Goal: Ask a question

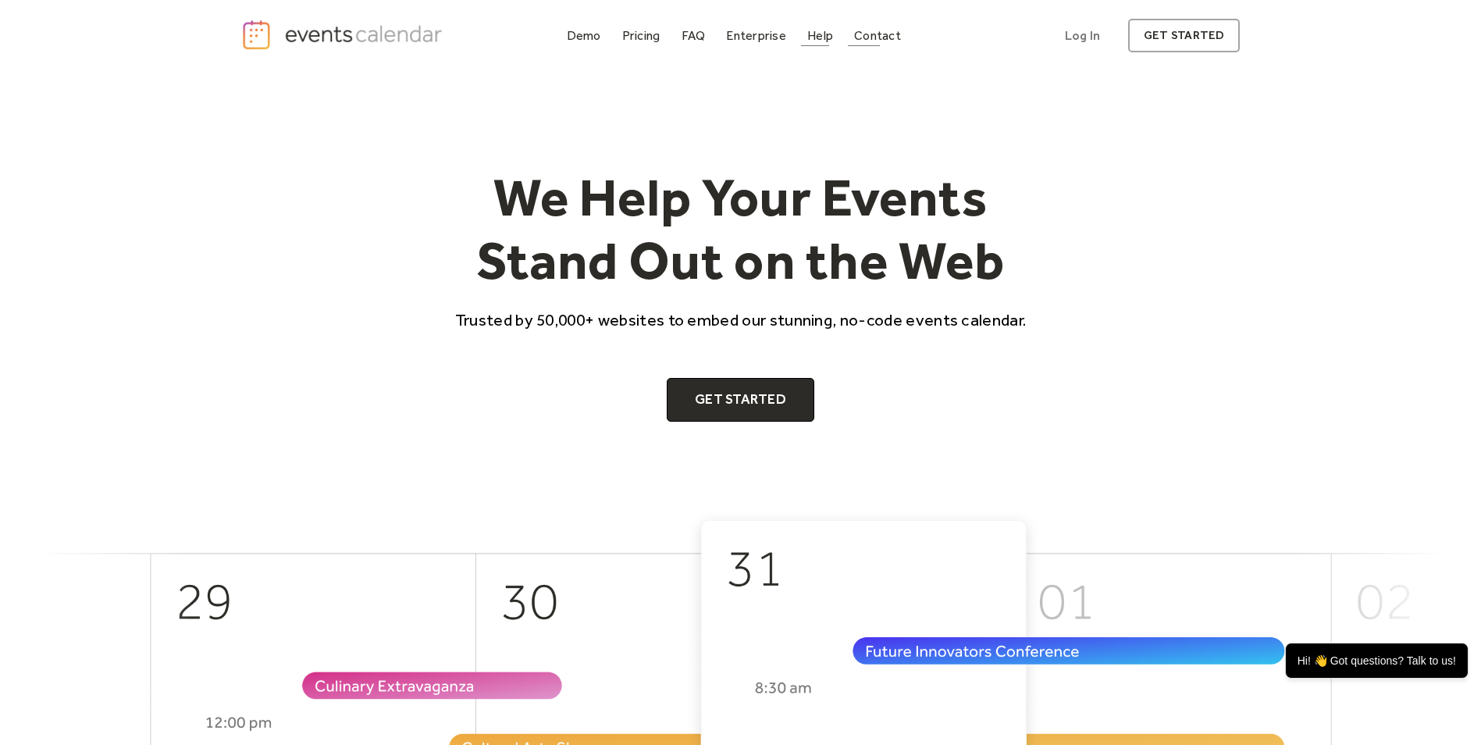
click at [818, 31] on div "Help" at bounding box center [820, 35] width 26 height 9
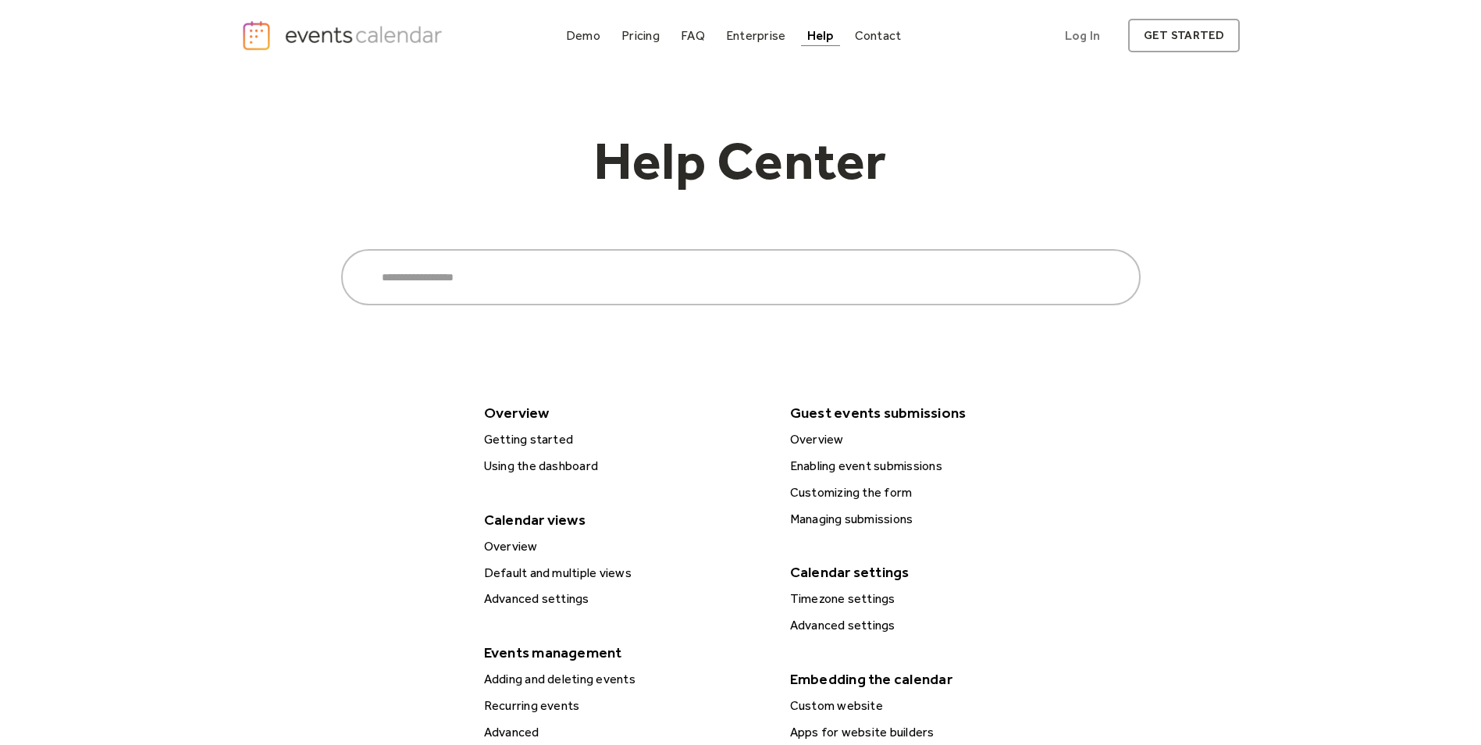
click at [1108, 444] on div "Help Center Search ****** Overview Getting started Using the dashboard Calendar…" at bounding box center [740, 621] width 999 height 1100
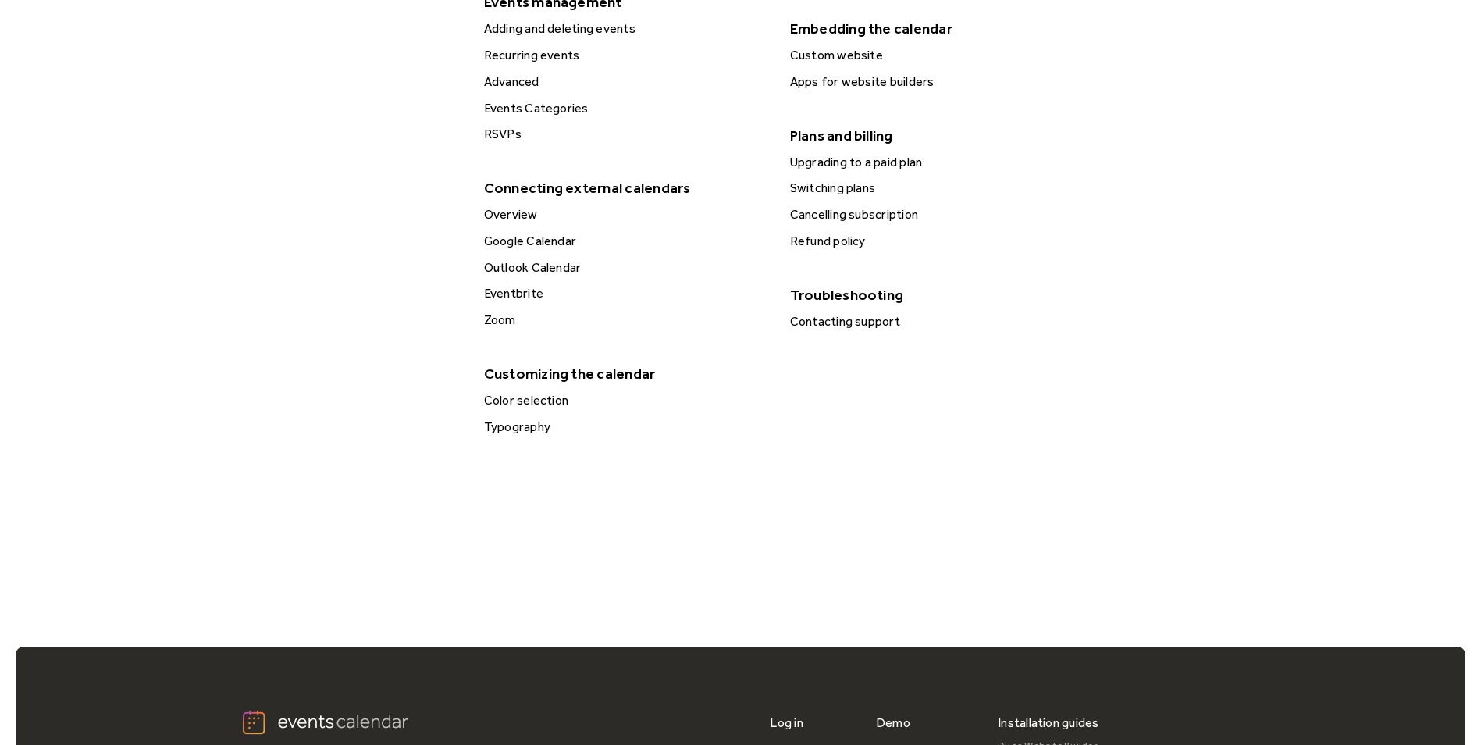
scroll to position [702, 0]
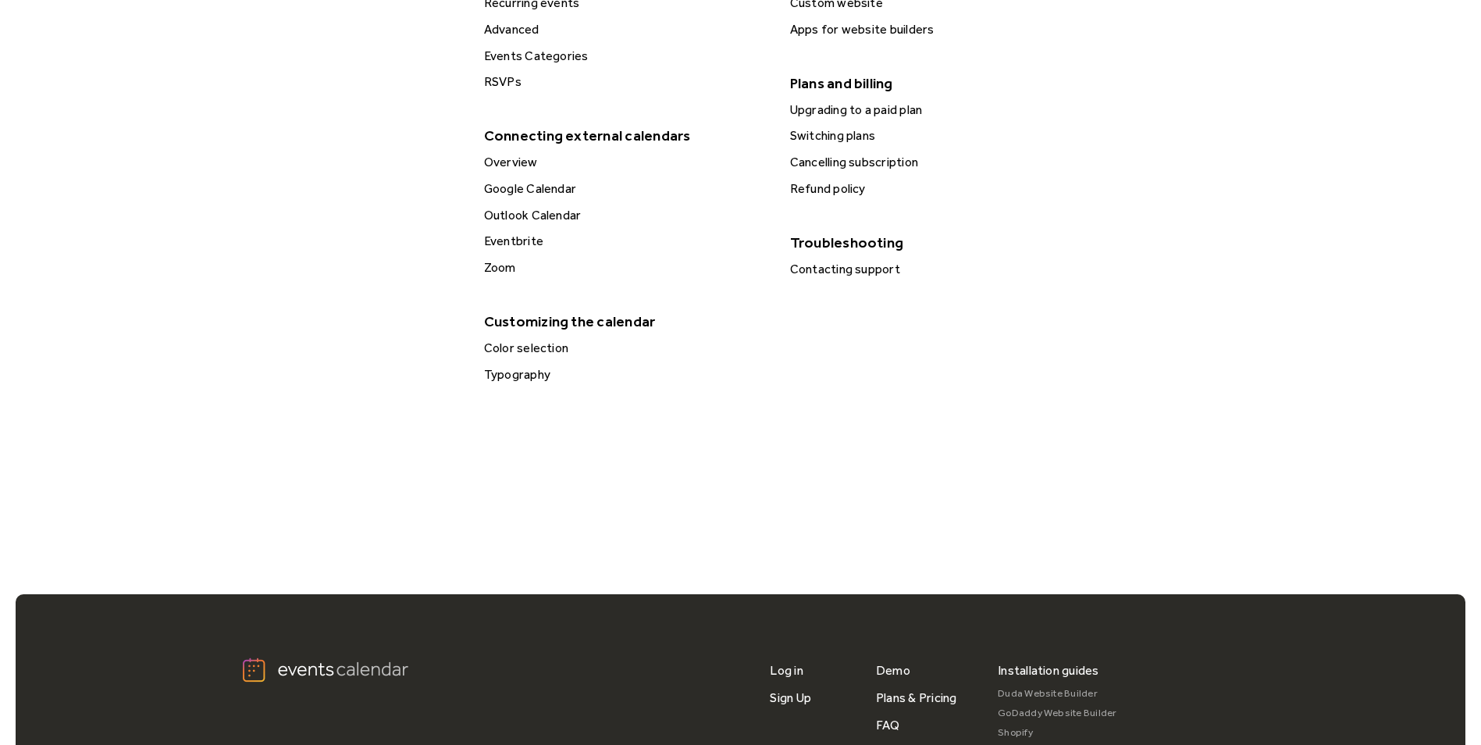
click at [852, 269] on div "Contacting support" at bounding box center [931, 269] width 292 height 20
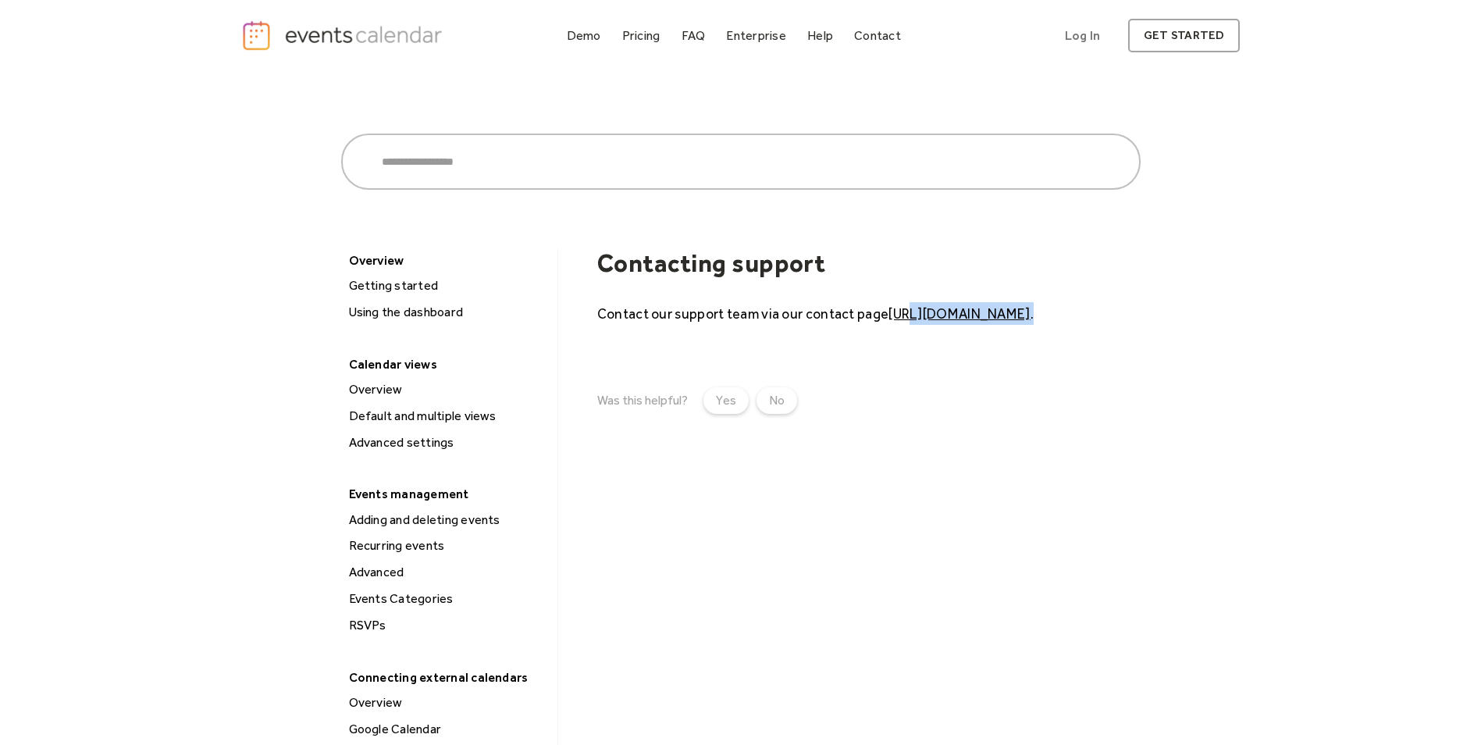
drag, startPoint x: 1126, startPoint y: 313, endPoint x: 909, endPoint y: 311, distance: 217.8
click at [909, 311] on p "Contact our support team via our contact page https://eventscalendar.co/contact…" at bounding box center [868, 313] width 543 height 23
drag, startPoint x: 909, startPoint y: 311, endPoint x: 934, endPoint y: 310, distance: 25.8
click at [1010, 397] on div "Was this helpful? Yes No" at bounding box center [868, 400] width 543 height 27
click at [934, 309] on link "https://eventscalendar.co/contact" at bounding box center [958, 313] width 141 height 16
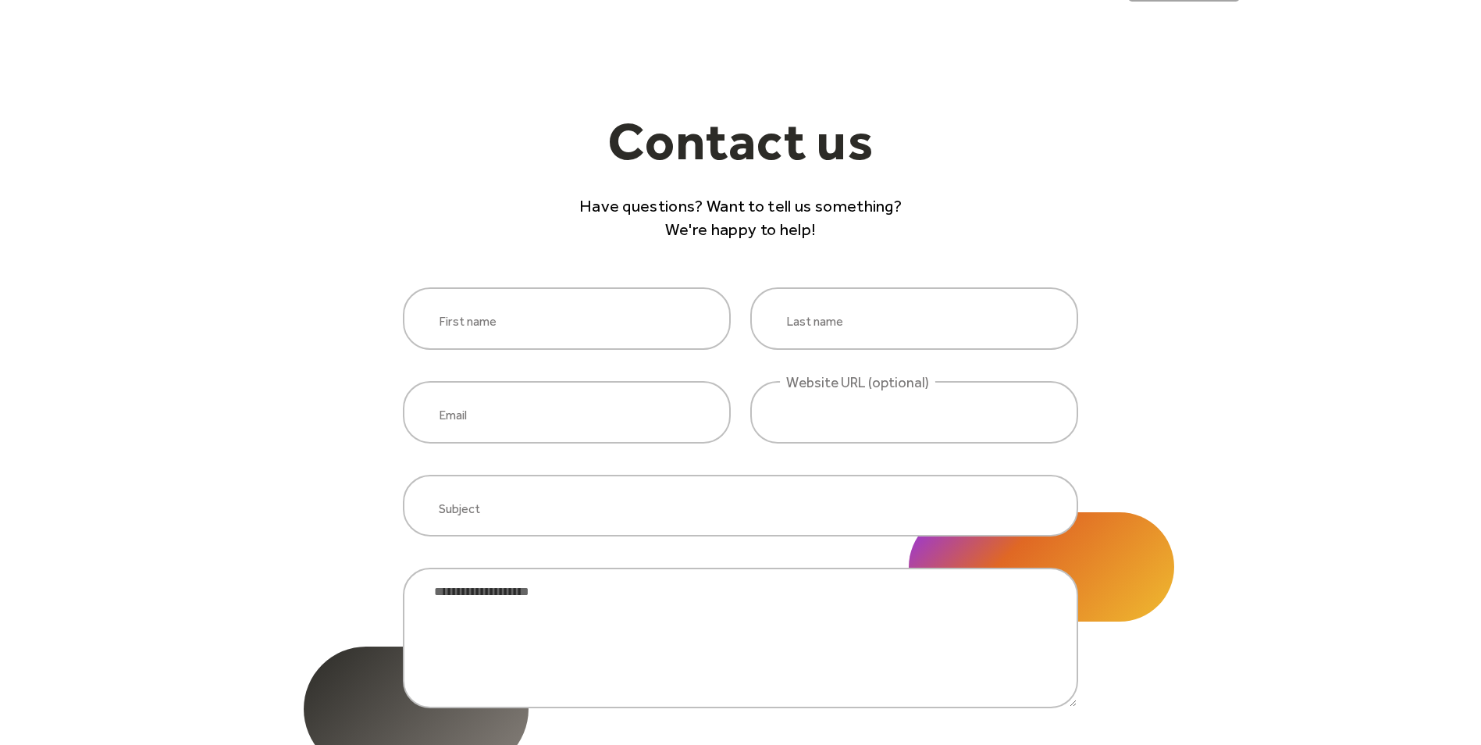
scroll to position [78, 0]
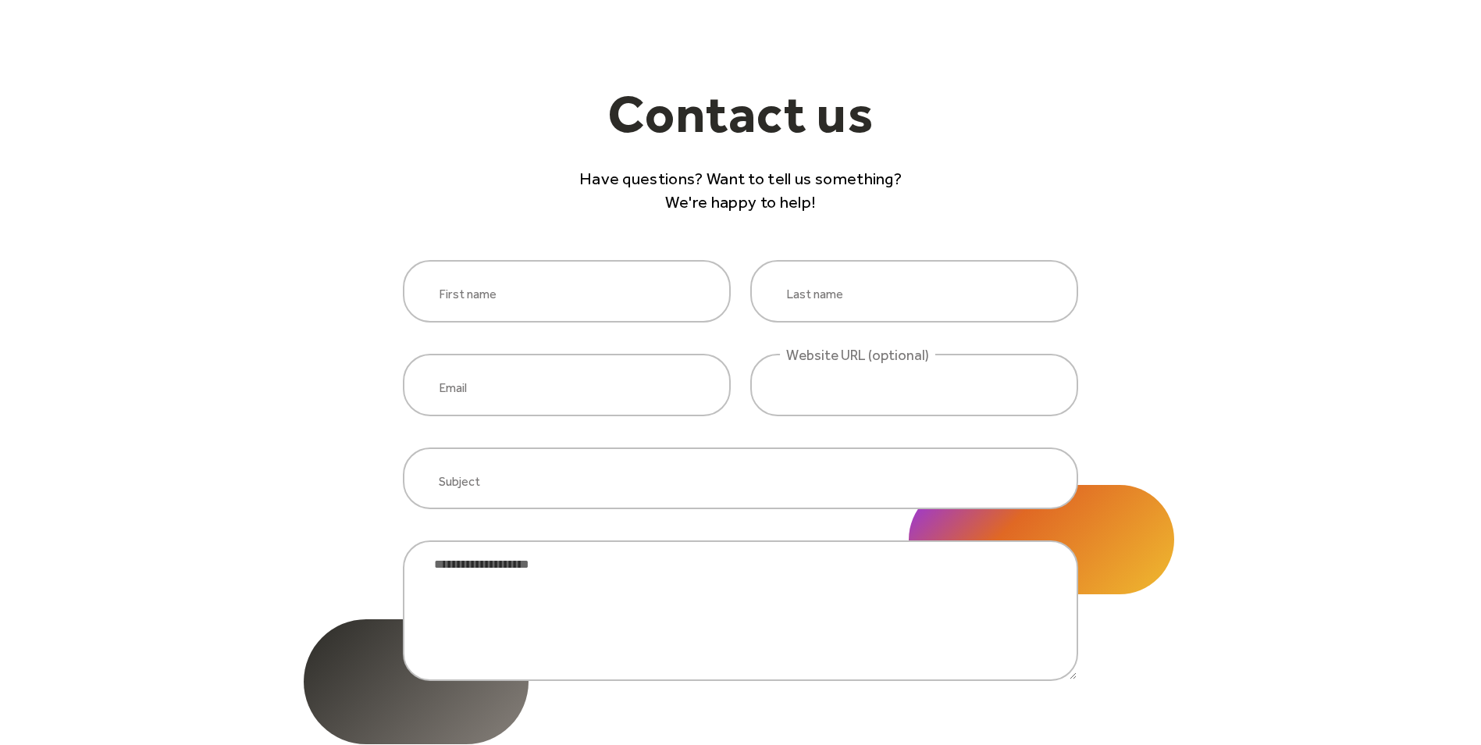
click at [1270, 512] on div "Contact us Have questions? Want to tell us something? We're happy to help! Firs…" at bounding box center [740, 447] width 1481 height 908
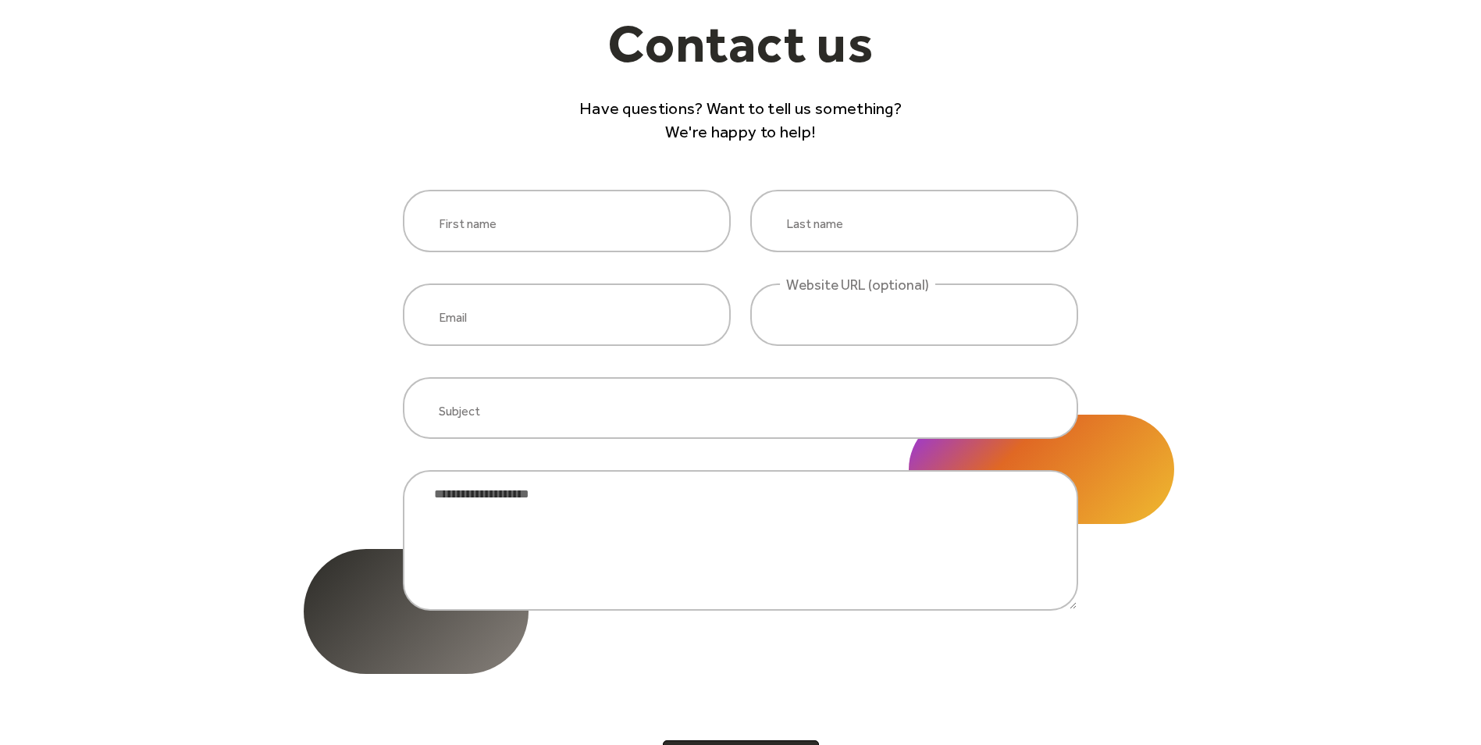
scroll to position [624, 0]
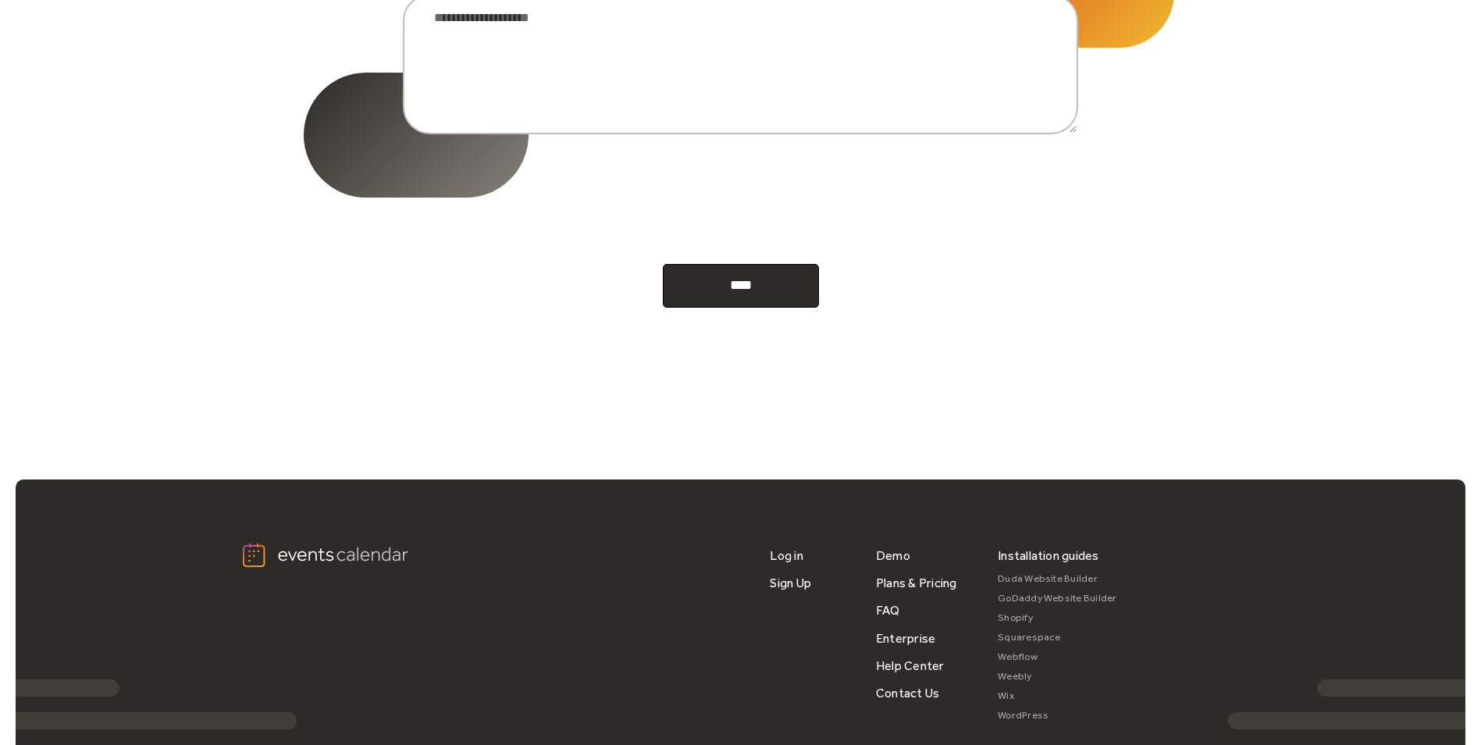
drag, startPoint x: 1030, startPoint y: 252, endPoint x: 834, endPoint y: 418, distance: 257.0
click at [1030, 252] on form "First name Last name Email Website URL (optional) Subject Message ****" at bounding box center [740, 11] width 675 height 594
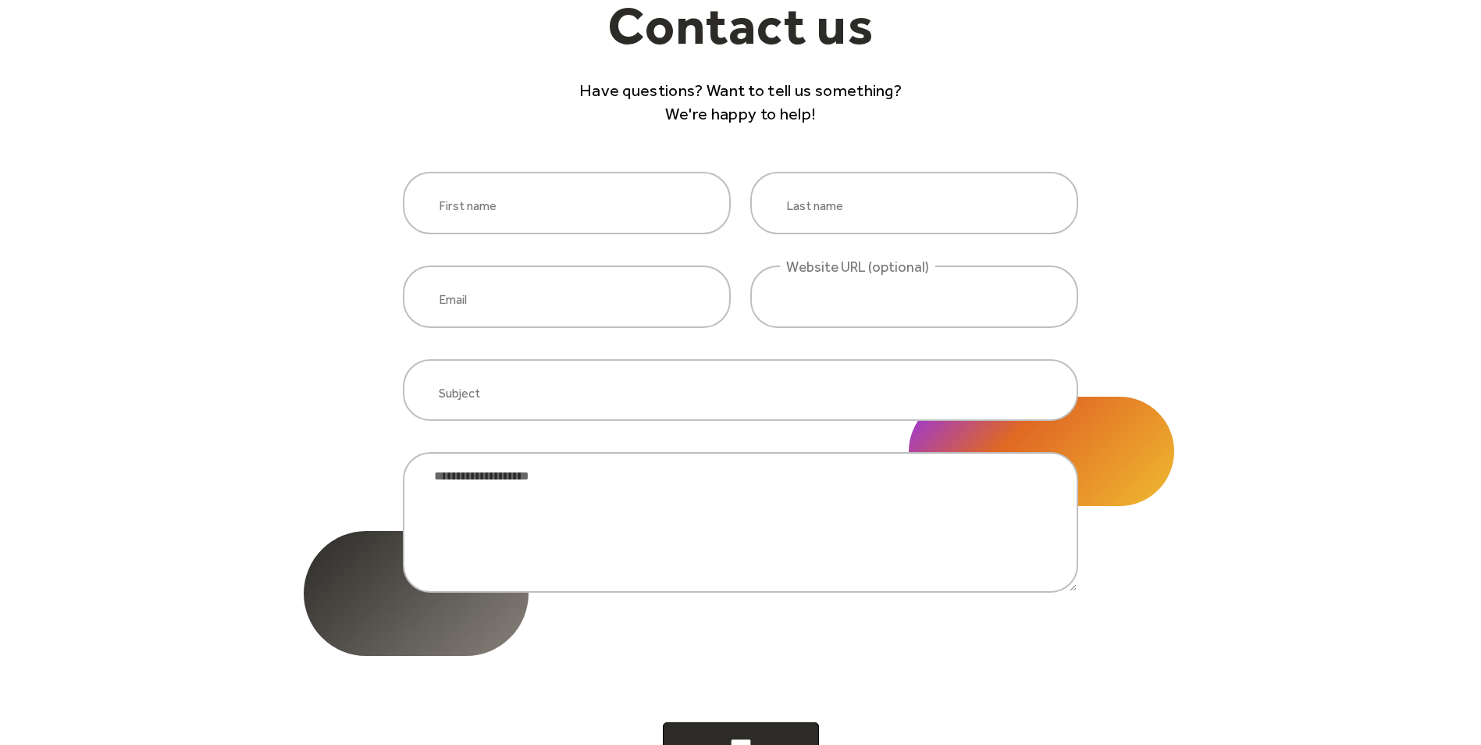
scroll to position [156, 0]
